Goal: Task Accomplishment & Management: Use online tool/utility

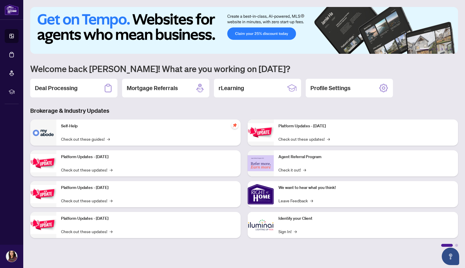
click at [54, 90] on h2 "Deal Processing" at bounding box center [56, 88] width 43 height 8
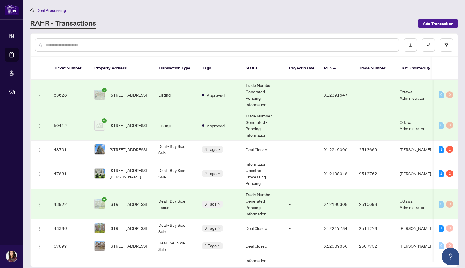
click at [125, 146] on span "[STREET_ADDRESS]" at bounding box center [128, 149] width 37 height 6
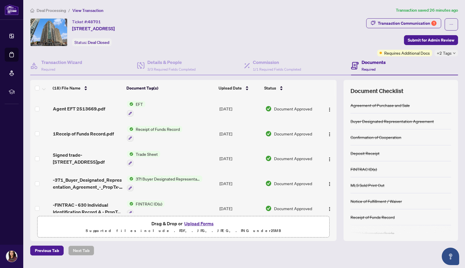
click at [94, 113] on td "Agent EFT 2513669.pdf" at bounding box center [88, 108] width 74 height 25
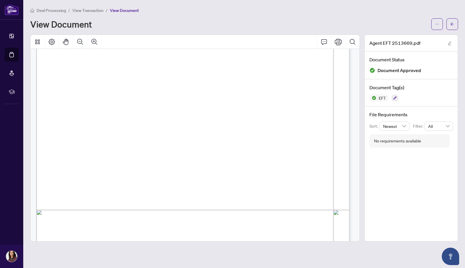
scroll to position [229, 0]
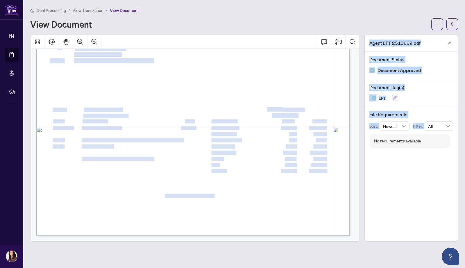
drag, startPoint x: 371, startPoint y: 226, endPoint x: 355, endPoint y: 214, distance: 19.7
click at [355, 214] on div "Agent EFT 2513669.pdf Document Status Document Approved Document Tag(s) EFT Fil…" at bounding box center [244, 138] width 433 height 207
click at [339, 208] on div "Right at Home Realty PAID BY E.F.T. [DATE] Five Thousand Two Hundred Four and 5…" at bounding box center [312, 187] width 553 height 715
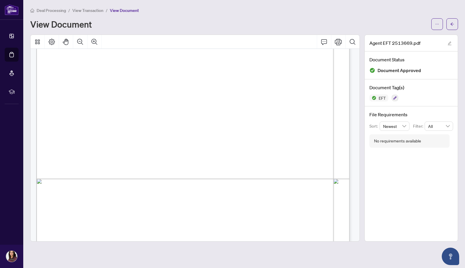
scroll to position [173, 0]
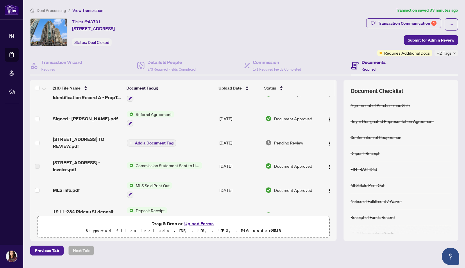
scroll to position [115, 0]
click at [90, 141] on span "[STREET_ADDRESS] TO REVIEW.pdf" at bounding box center [88, 143] width 70 height 14
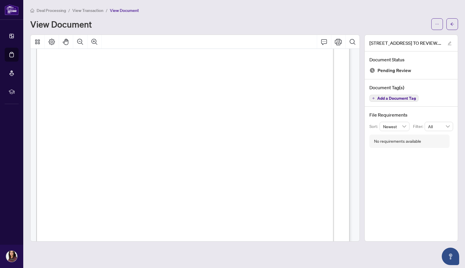
scroll to position [104, 0]
